Goal: Task Accomplishment & Management: Use online tool/utility

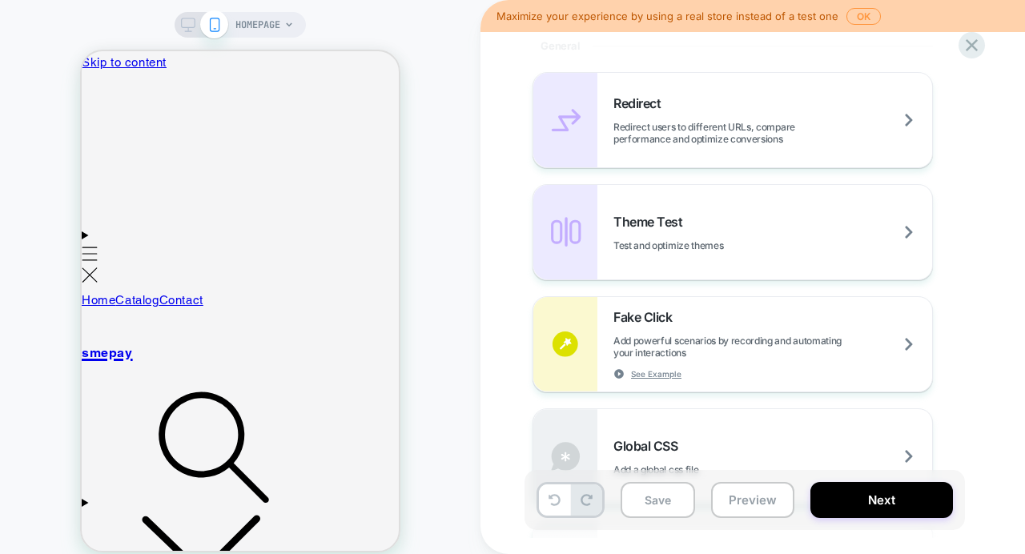
scroll to position [1120, 0]
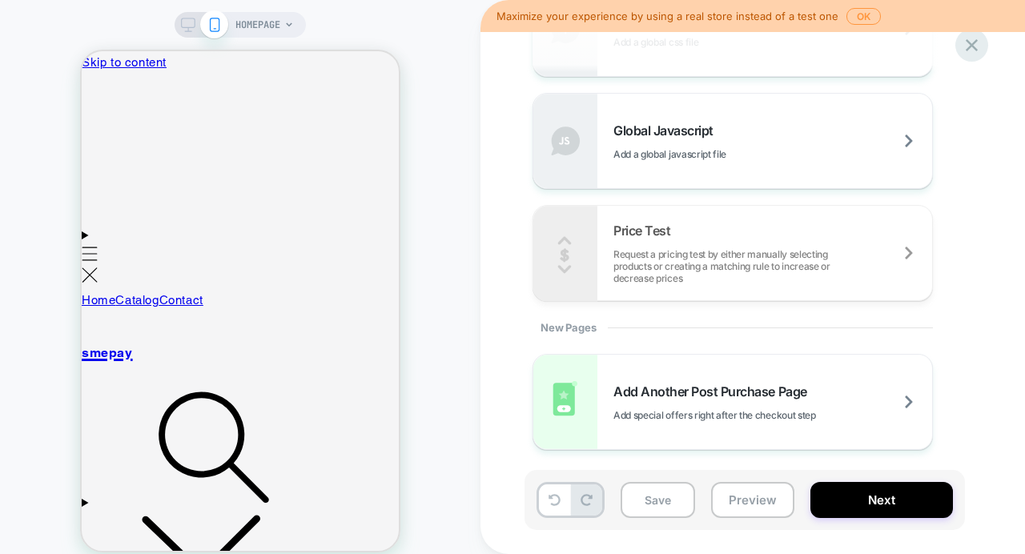
click at [969, 47] on icon at bounding box center [972, 45] width 12 height 12
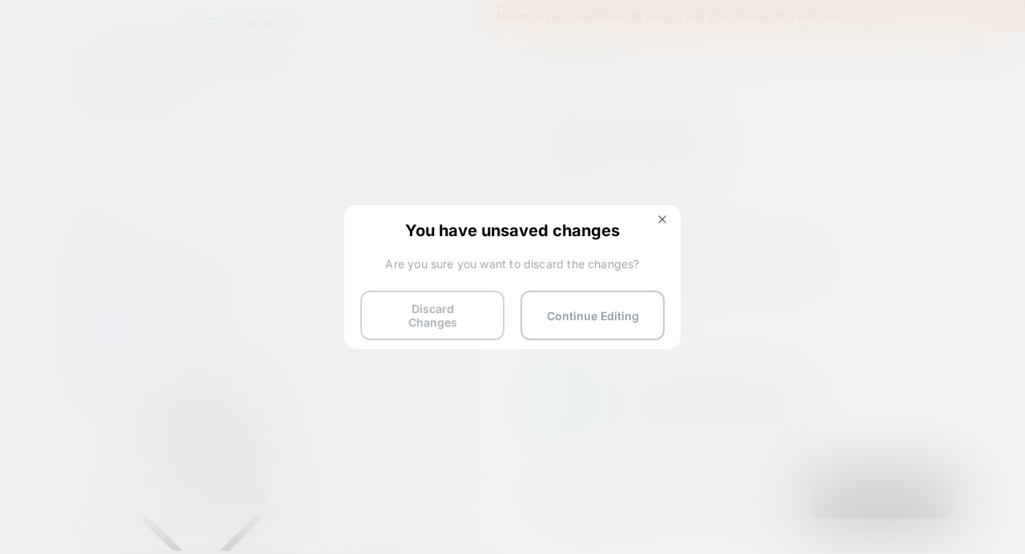
click at [473, 307] on button "Discard Changes" at bounding box center [432, 316] width 144 height 50
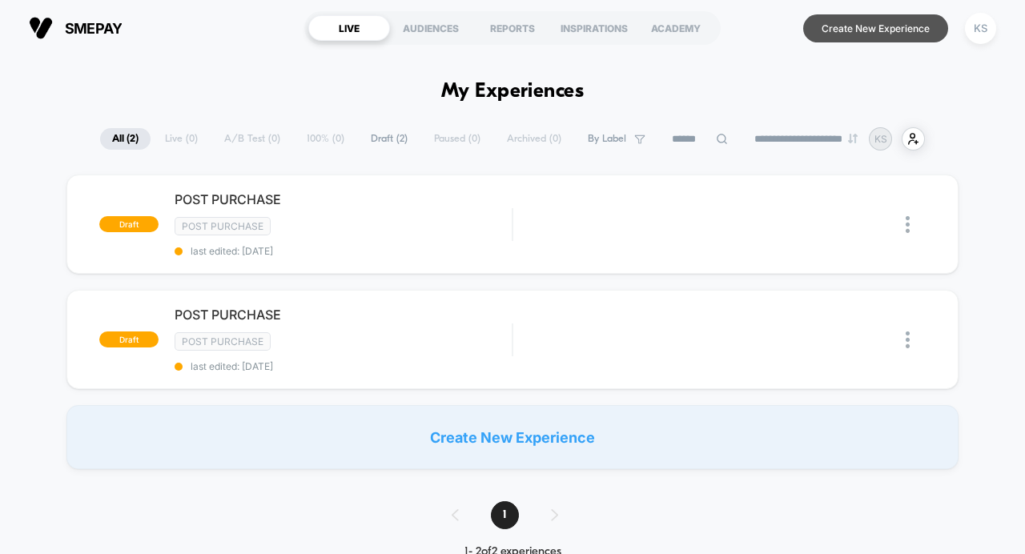
click at [859, 23] on button "Create New Experience" at bounding box center [875, 28] width 145 height 28
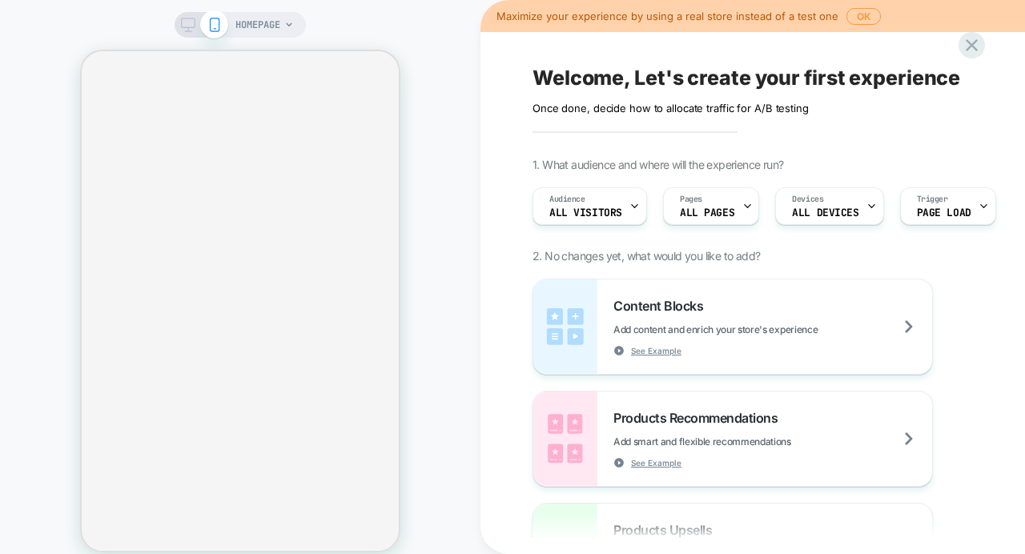
click at [495, 248] on div "Welcome, Let's create your first experience Click to edit experience details On…" at bounding box center [833, 277] width 705 height 554
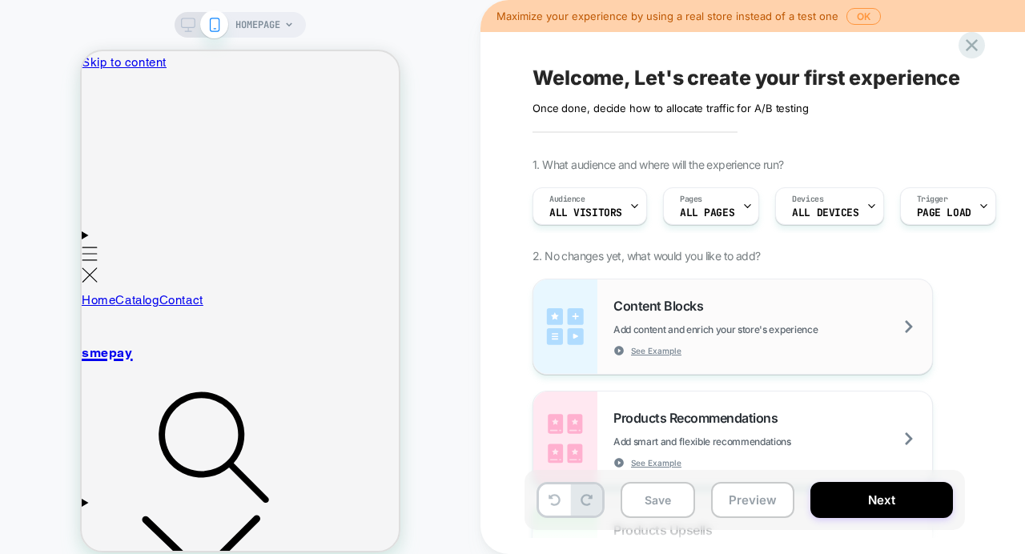
click at [647, 318] on div "Content Blocks Add content and enrich your store's experience See Example" at bounding box center [772, 327] width 319 height 58
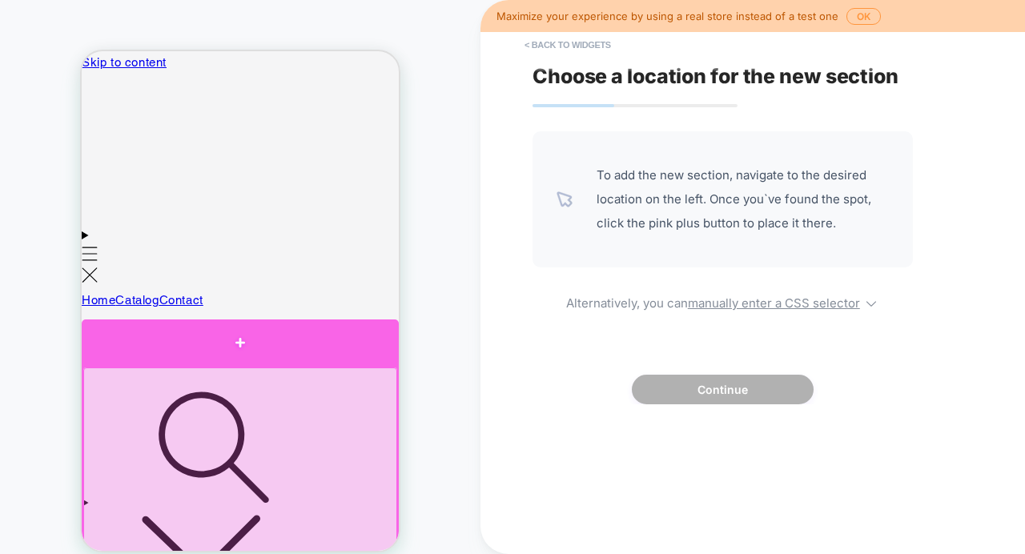
click at [243, 356] on div at bounding box center [240, 343] width 317 height 46
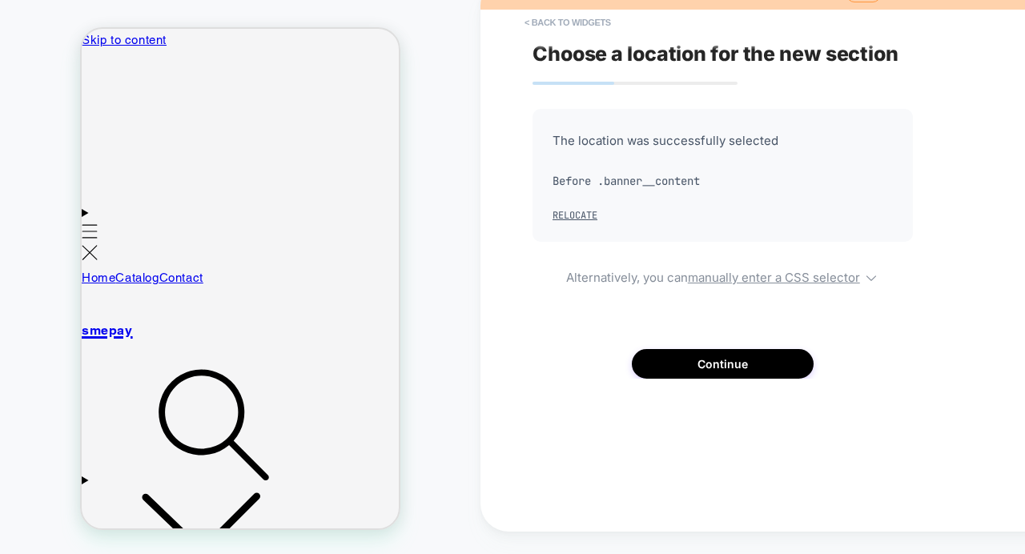
scroll to position [87, 0]
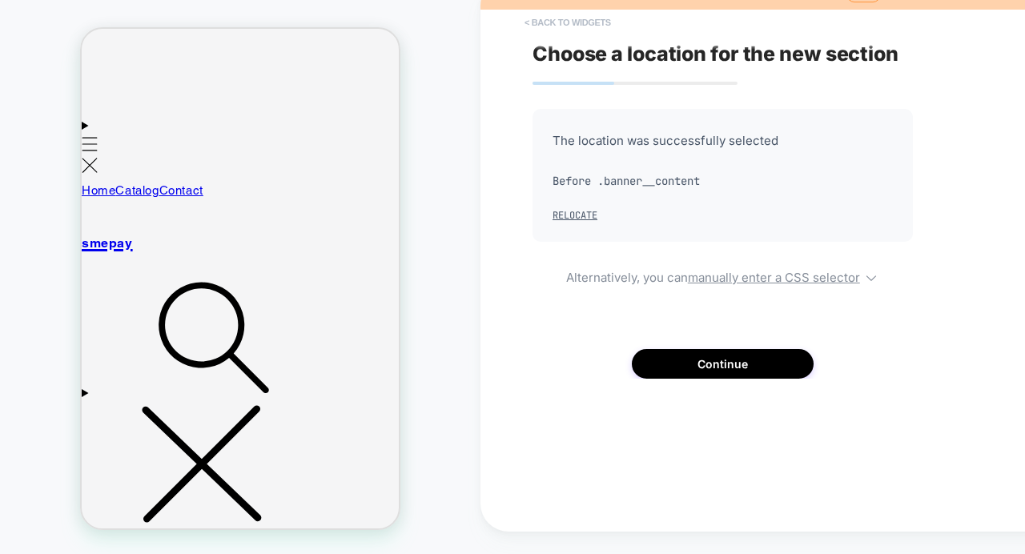
click at [548, 23] on button "< Back to widgets" at bounding box center [568, 23] width 103 height 26
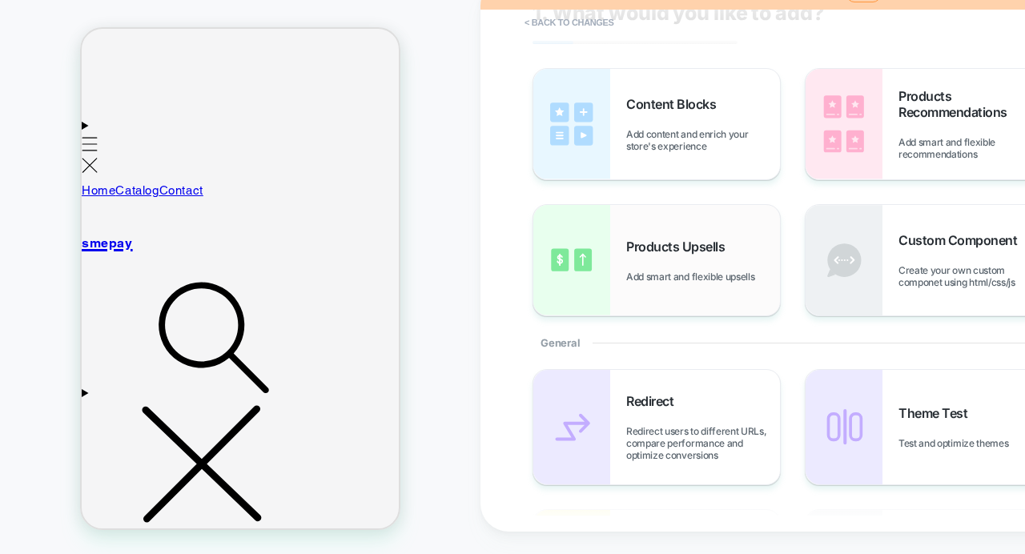
scroll to position [0, 0]
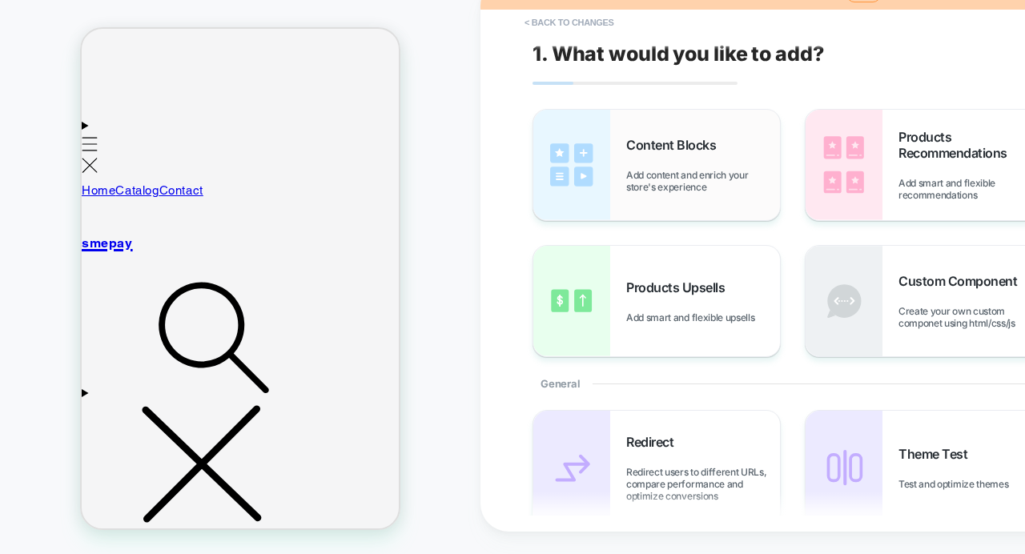
click at [662, 182] on span "Add content and enrich your store's experience" at bounding box center [703, 181] width 154 height 24
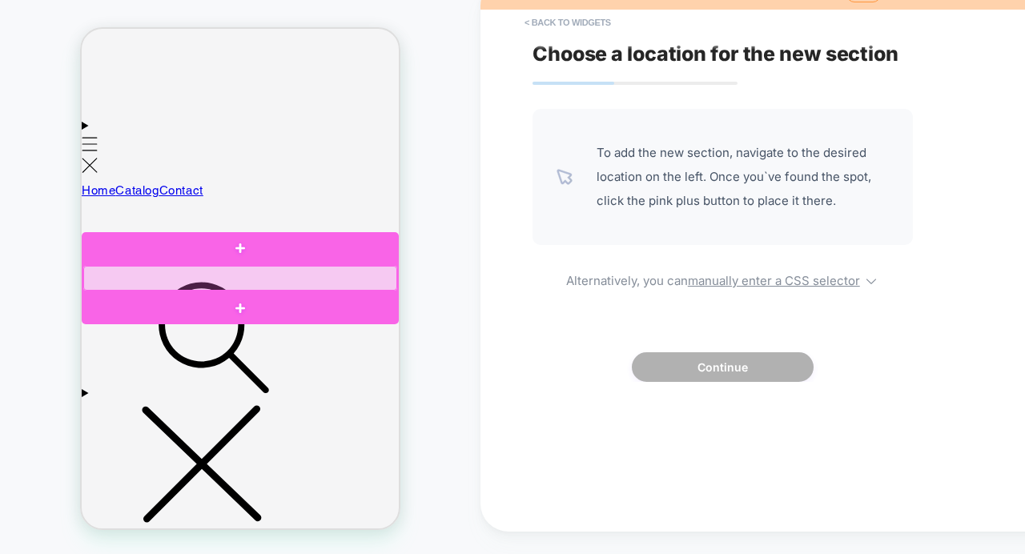
click at [238, 274] on div at bounding box center [240, 278] width 314 height 25
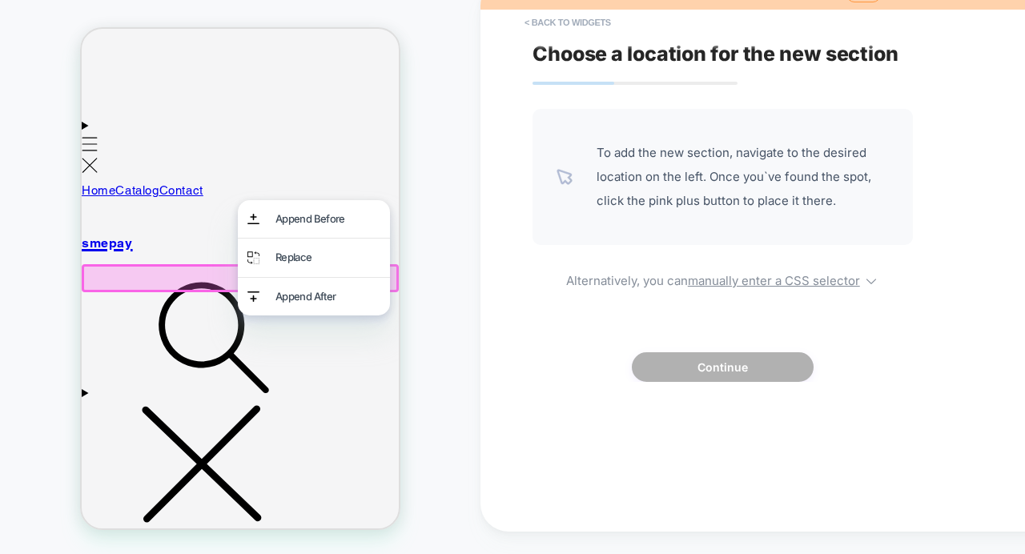
click at [195, 279] on div at bounding box center [240, 278] width 317 height 28
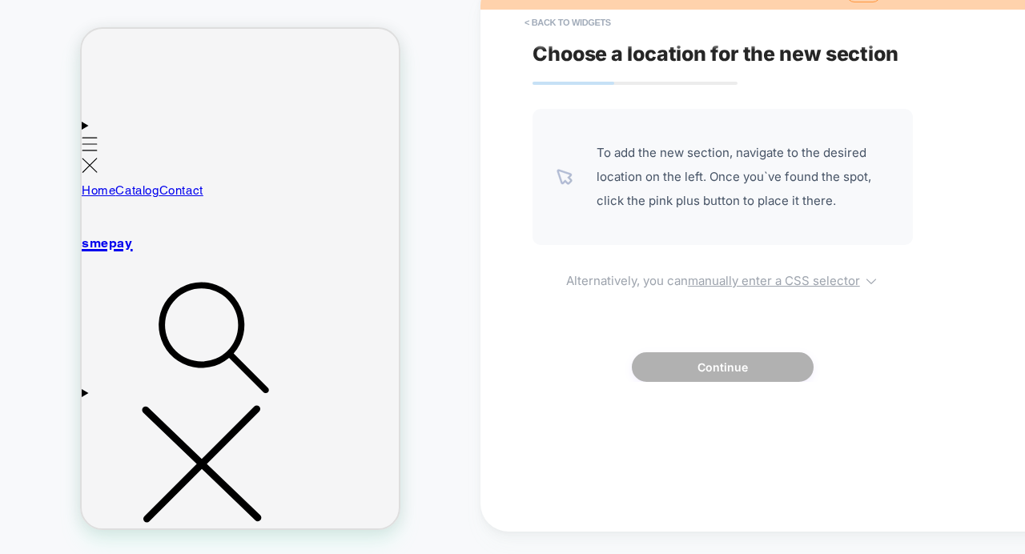
click at [770, 283] on u "manually enter a CSS selector" at bounding box center [774, 280] width 172 height 15
select select "*******"
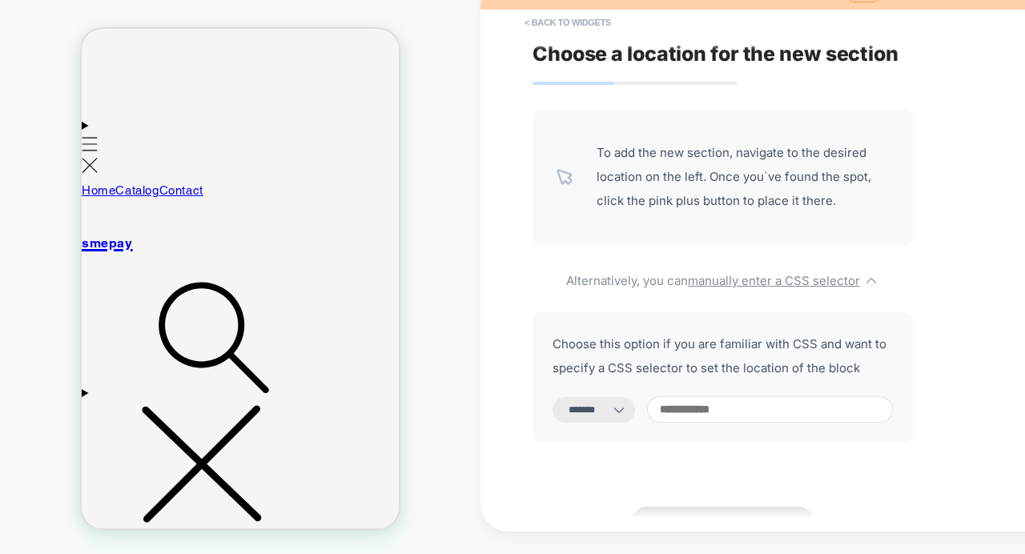
click at [627, 408] on icon at bounding box center [619, 410] width 16 height 16
click at [642, 159] on span "To add the new section, navigate to the desired location on the left. Once you`…" at bounding box center [743, 177] width 292 height 72
click at [580, 22] on button "< Back to widgets" at bounding box center [568, 23] width 103 height 26
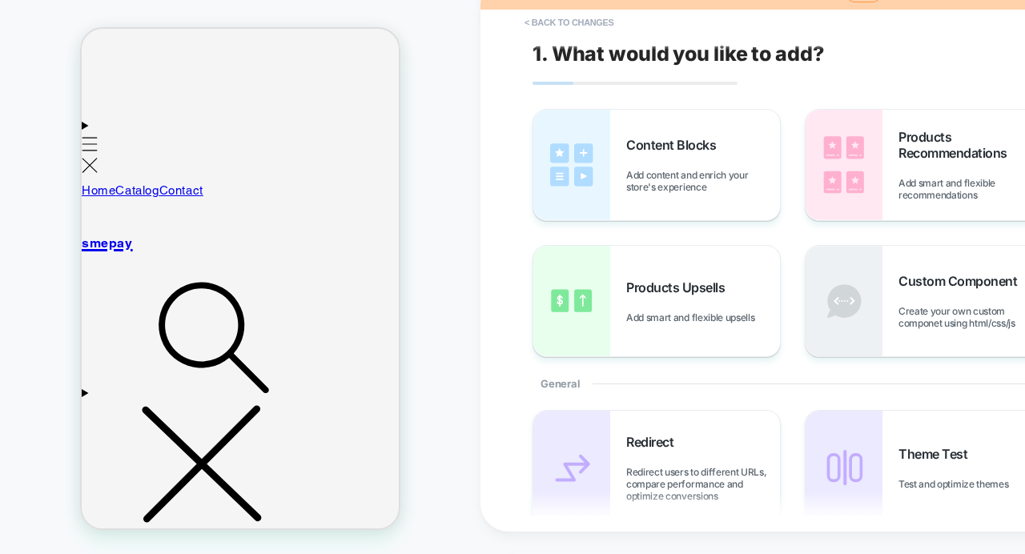
click at [622, 147] on div "Content Blocks Add content and enrich your store's experience" at bounding box center [656, 165] width 247 height 111
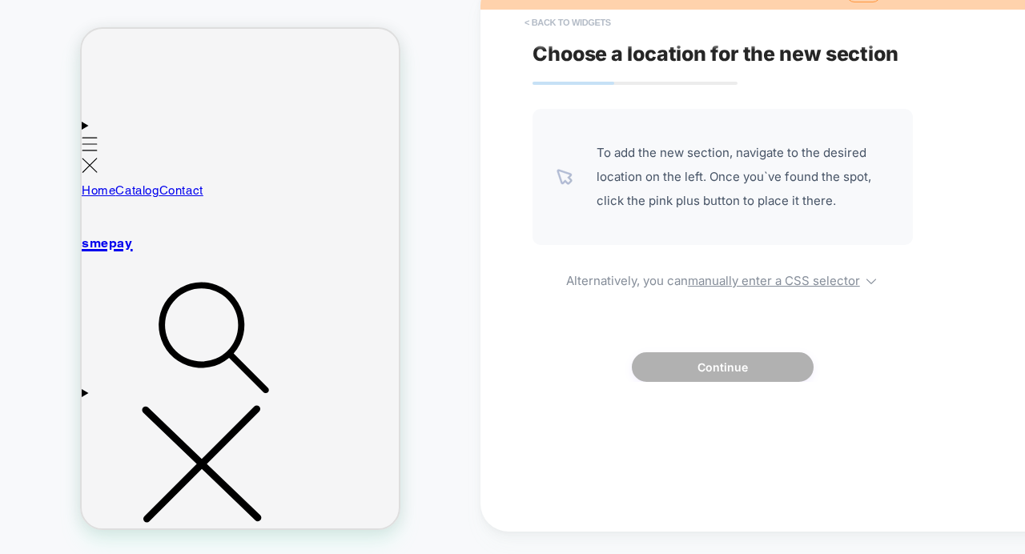
click at [548, 21] on button "< Back to widgets" at bounding box center [568, 23] width 103 height 26
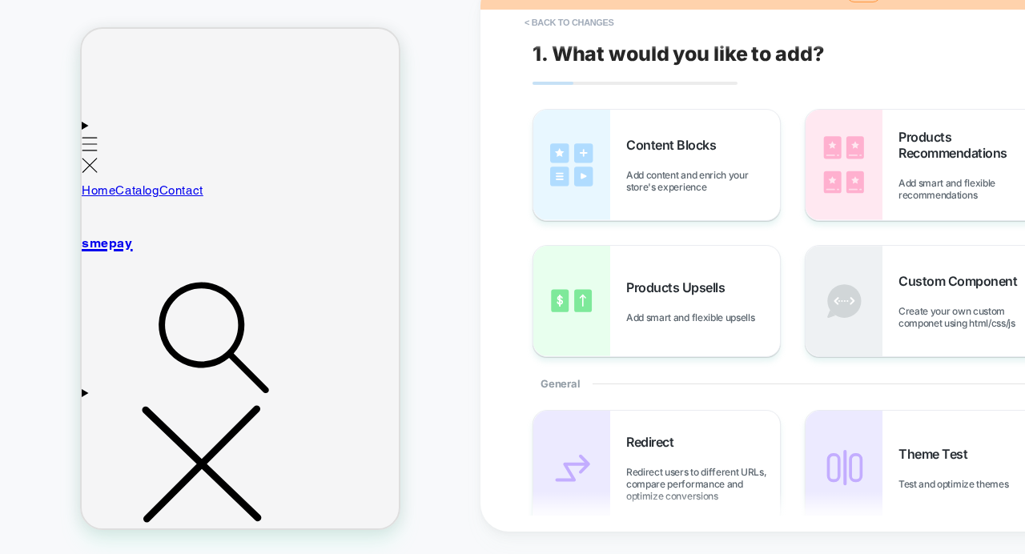
click at [656, 307] on div "Products Upsells Add smart and flexible upsells" at bounding box center [703, 302] width 154 height 44
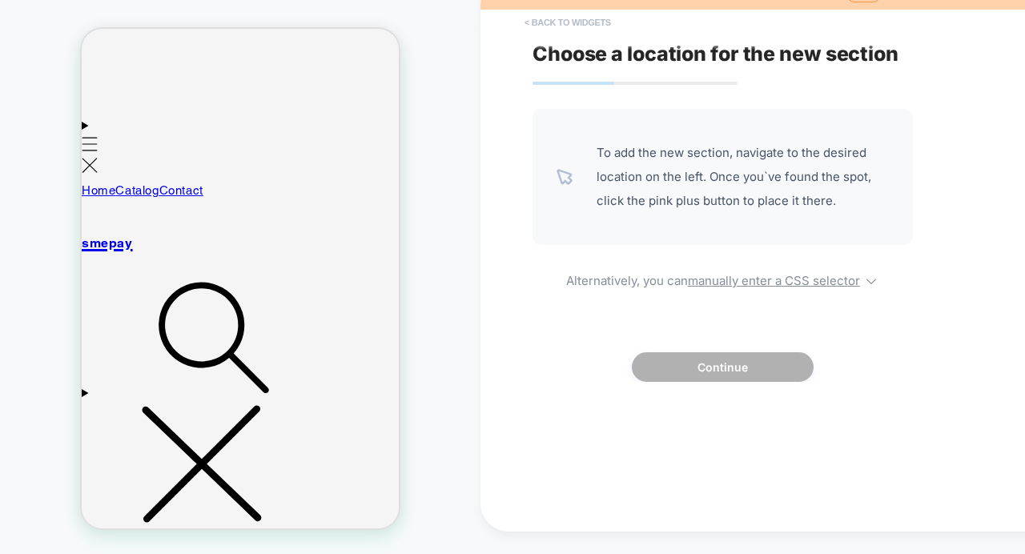
click at [550, 16] on button "< Back to widgets" at bounding box center [568, 23] width 103 height 26
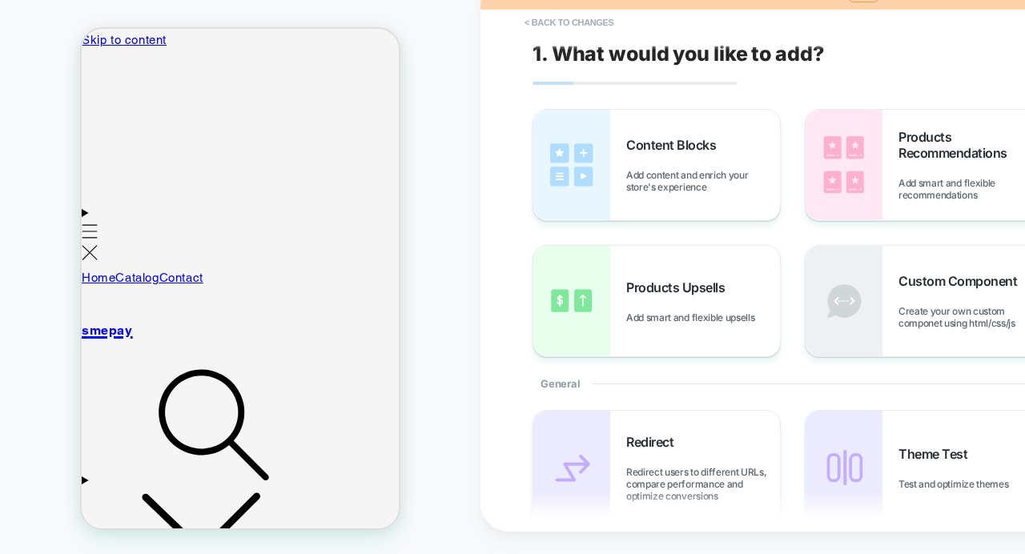
click at [521, 22] on button "< Back to changes" at bounding box center [570, 23] width 106 height 26
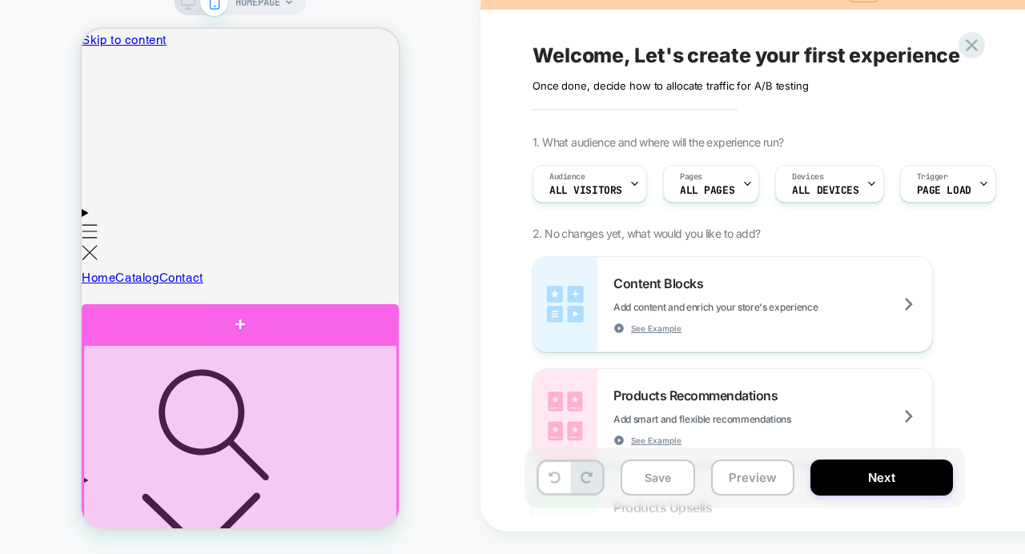
click at [238, 331] on div at bounding box center [240, 324] width 317 height 40
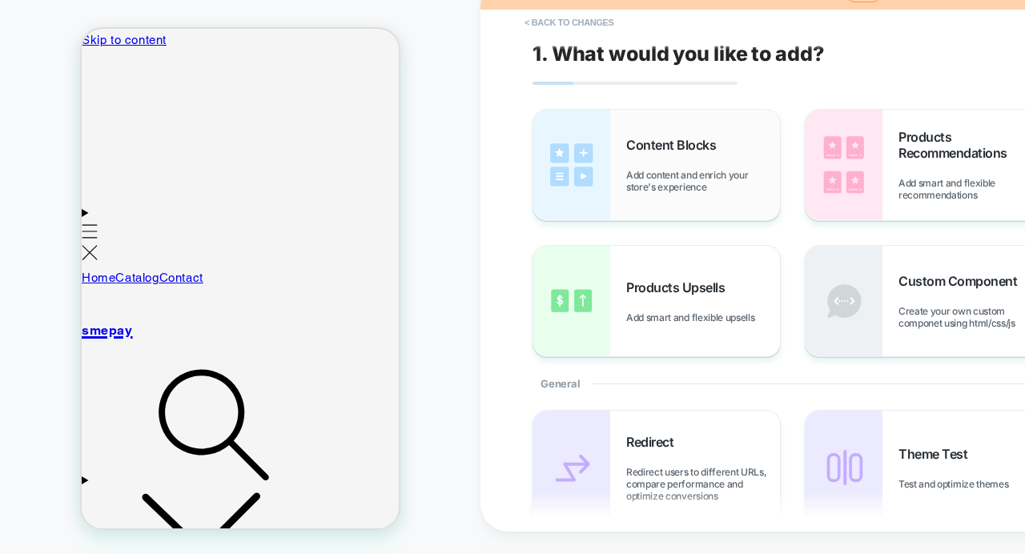
click at [654, 158] on div "Content Blocks Add content and enrich your store's experience" at bounding box center [703, 165] width 154 height 56
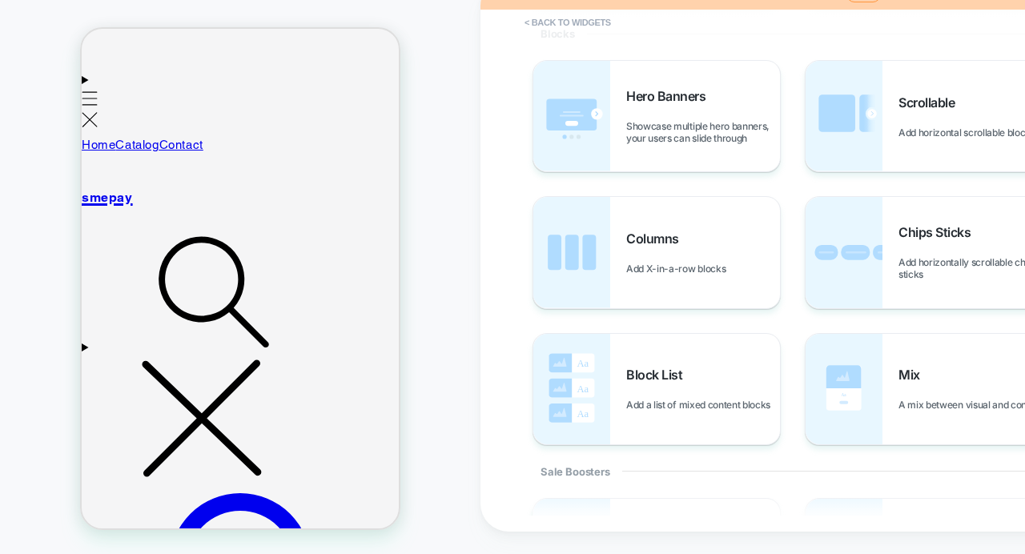
scroll to position [505, 0]
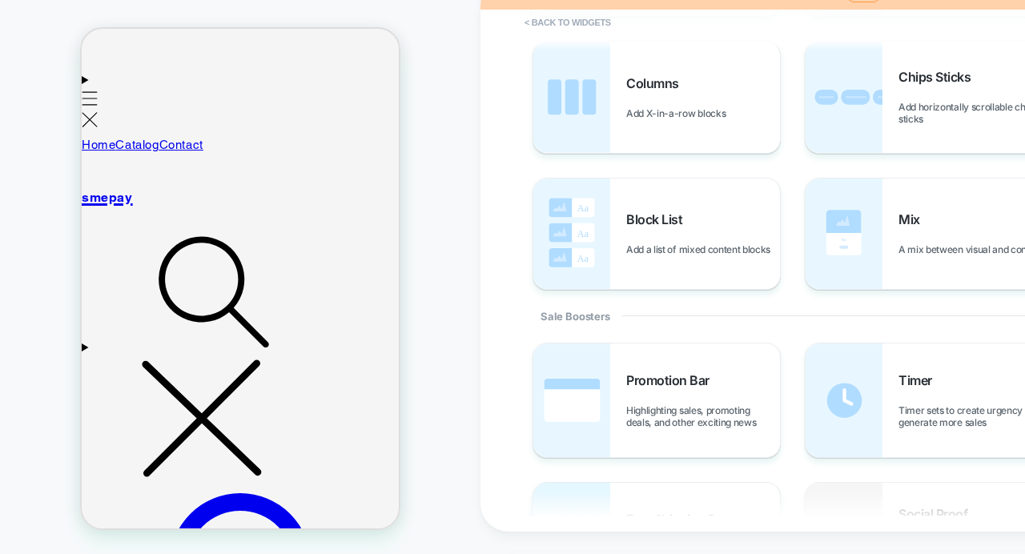
click at [671, 544] on span "See remaining amount to spend to get free shipping" at bounding box center [703, 556] width 154 height 24
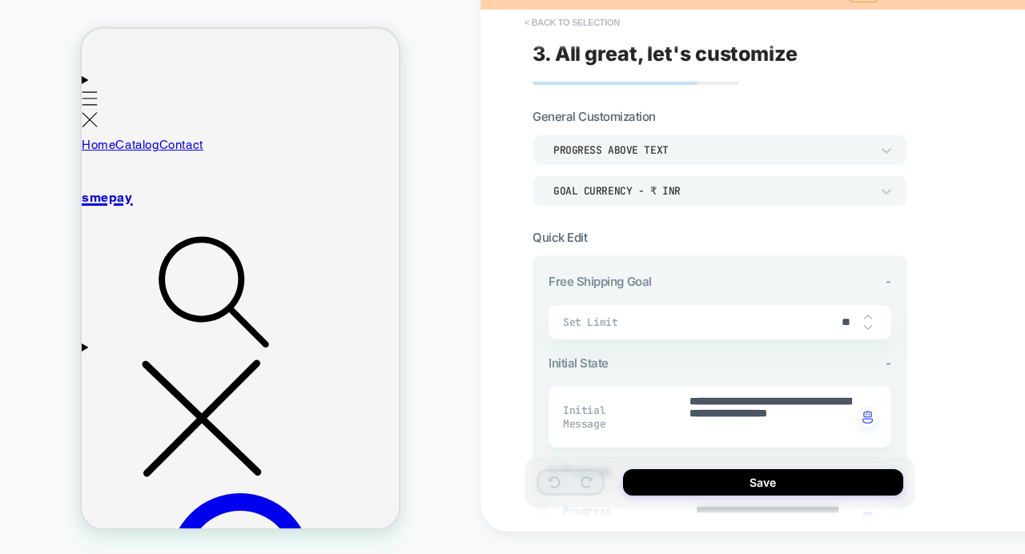
type textarea "*"
click at [528, 21] on button "< Back to selection" at bounding box center [572, 23] width 111 height 26
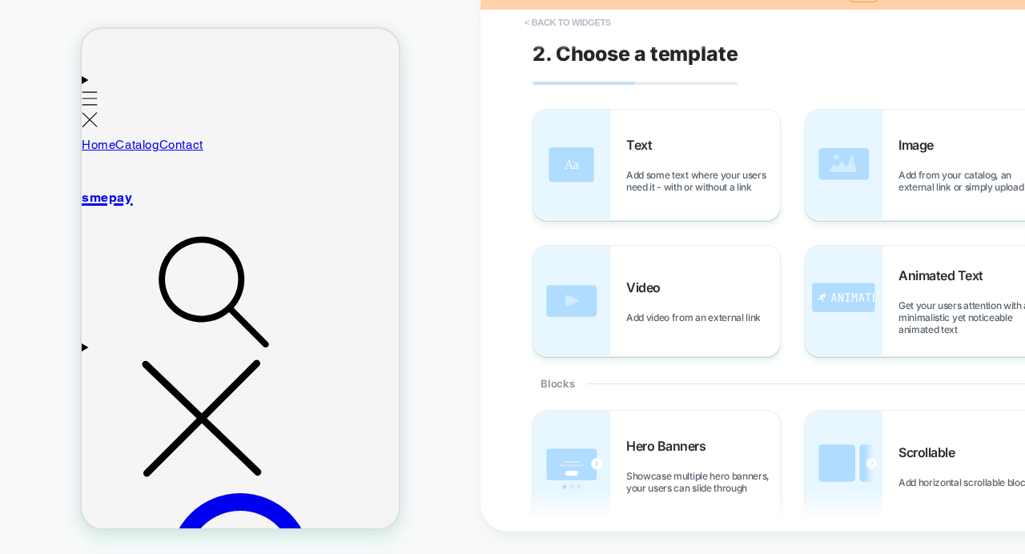
click at [539, 23] on button "< Back to widgets" at bounding box center [568, 23] width 103 height 26
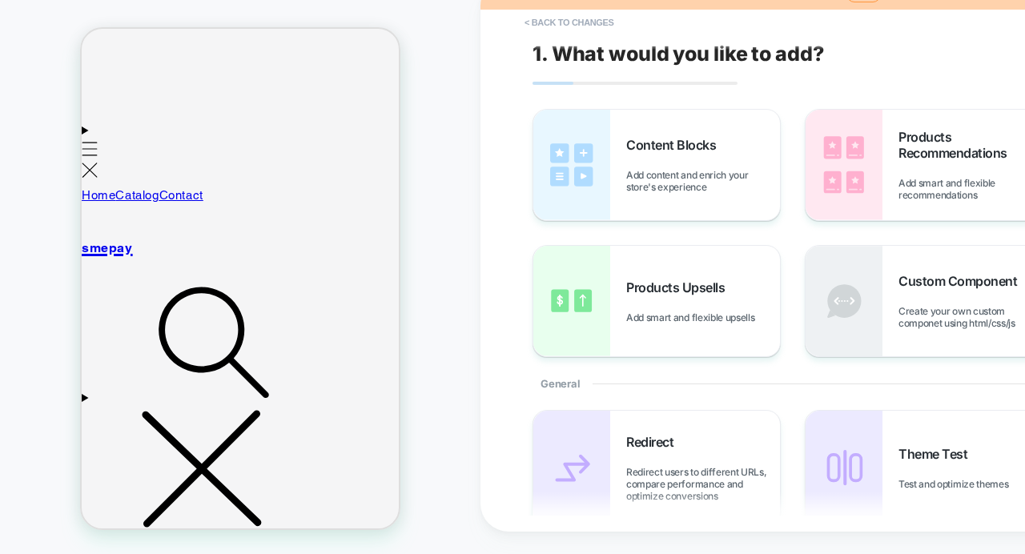
scroll to position [81, 0]
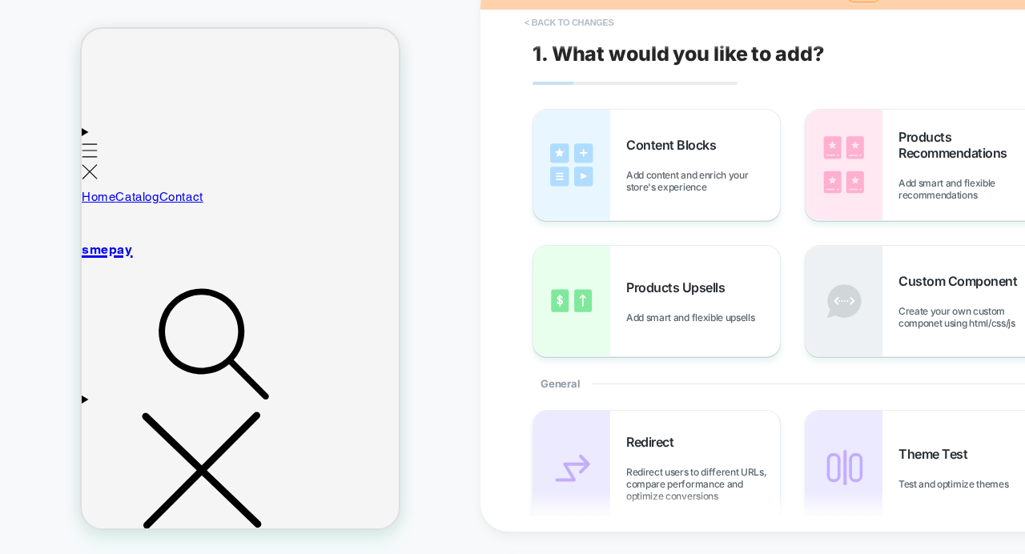
click at [558, 13] on button "< Back to changes" at bounding box center [570, 23] width 106 height 26
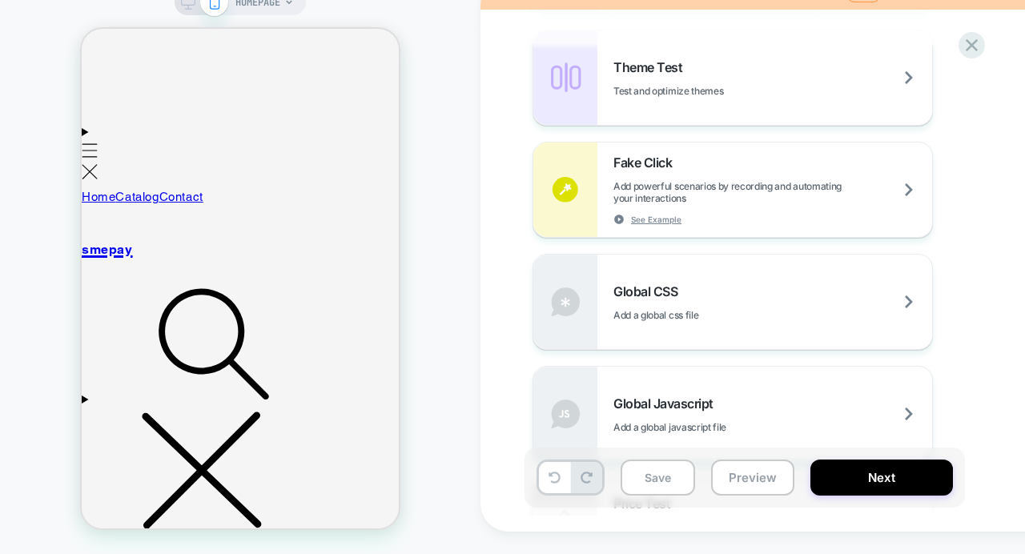
scroll to position [1120, 0]
